Goal: Transaction & Acquisition: Purchase product/service

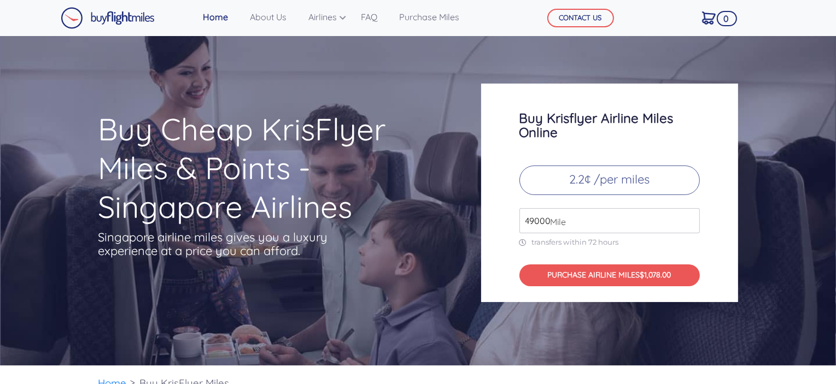
click at [564, 227] on span "Mile" at bounding box center [554, 221] width 21 height 13
click at [543, 221] on input "49000" at bounding box center [609, 220] width 180 height 25
click at [652, 220] on input "49000" at bounding box center [609, 220] width 180 height 25
type input "4"
type input "810000"
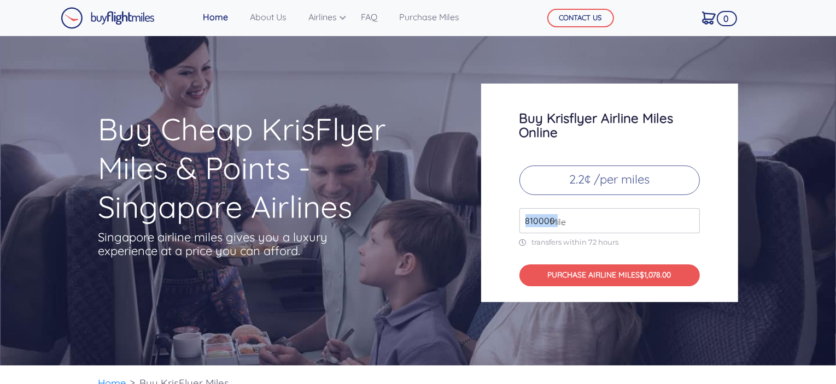
drag, startPoint x: 553, startPoint y: 218, endPoint x: 494, endPoint y: 218, distance: 59.0
click at [494, 218] on div "Buy Krisflyer Airline Miles Online 2.2¢ /per miles 810000 Mile transfers within…" at bounding box center [609, 193] width 257 height 219
click at [546, 220] on span "Mile" at bounding box center [554, 221] width 21 height 13
click at [552, 224] on span "Mile" at bounding box center [554, 221] width 21 height 13
click at [524, 219] on input "810000" at bounding box center [609, 220] width 180 height 25
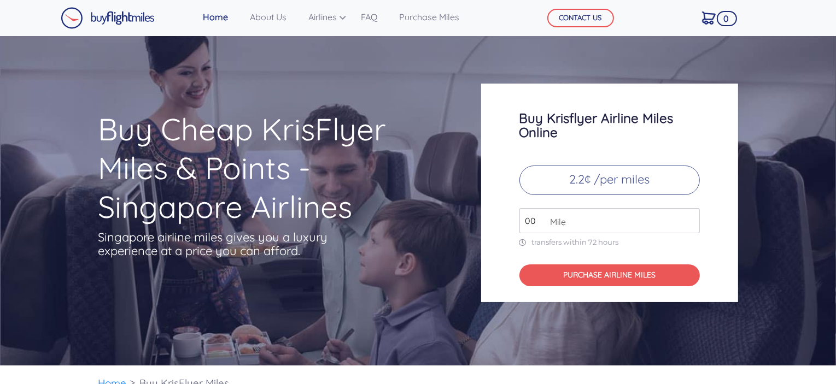
type input "0"
type input "5"
type input "270000"
